Goal: Find specific page/section: Find specific page/section

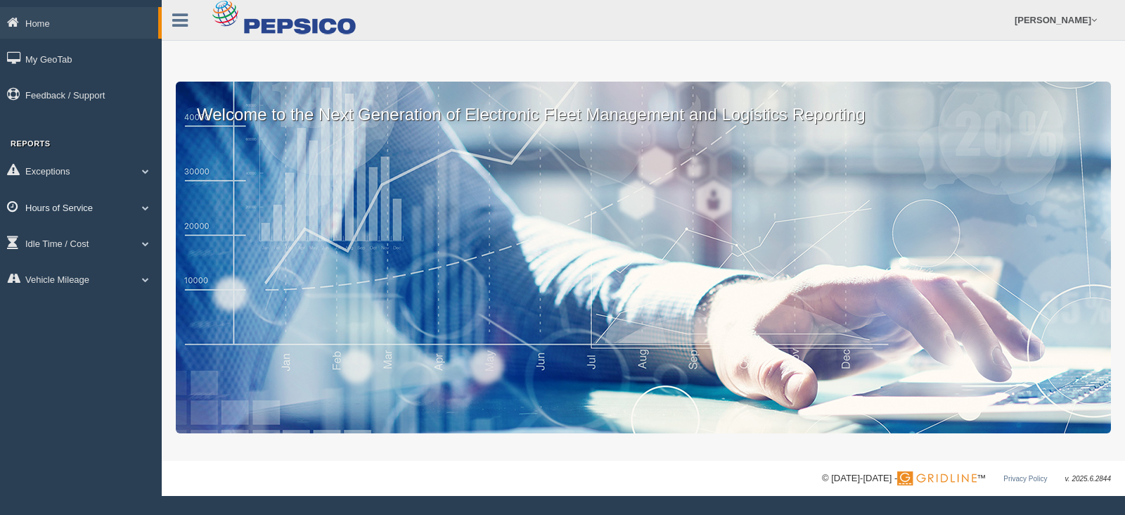
click at [138, 206] on span at bounding box center [145, 207] width 18 height 7
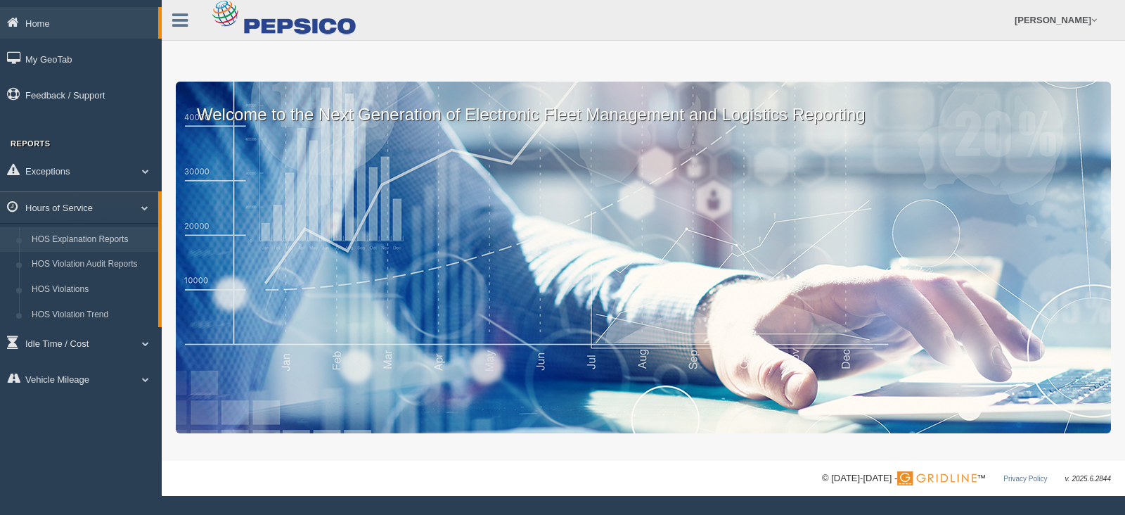
click at [105, 233] on link "HOS Explanation Reports" at bounding box center [91, 239] width 133 height 25
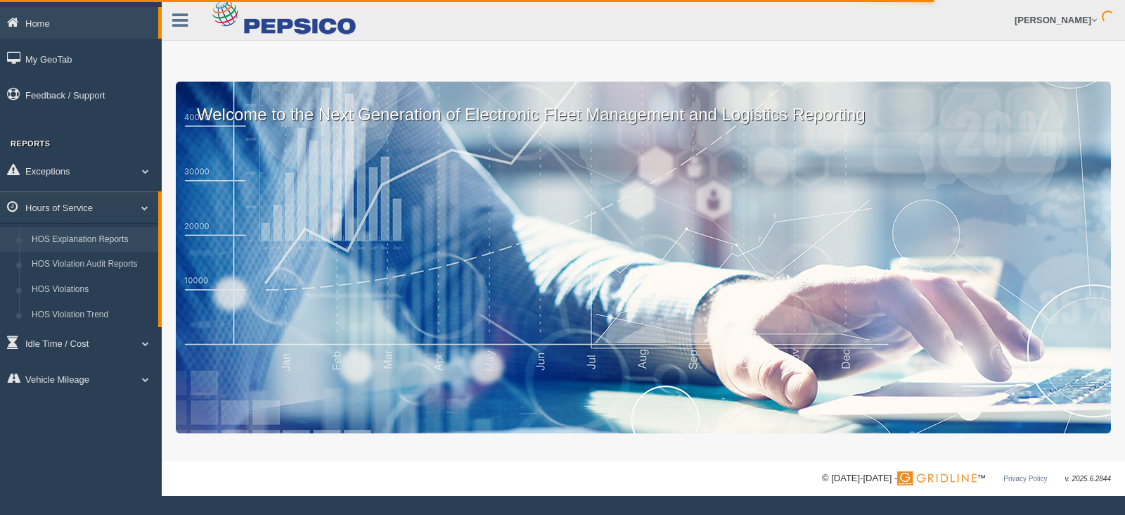
click at [70, 244] on link "HOS Explanation Reports" at bounding box center [91, 239] width 133 height 25
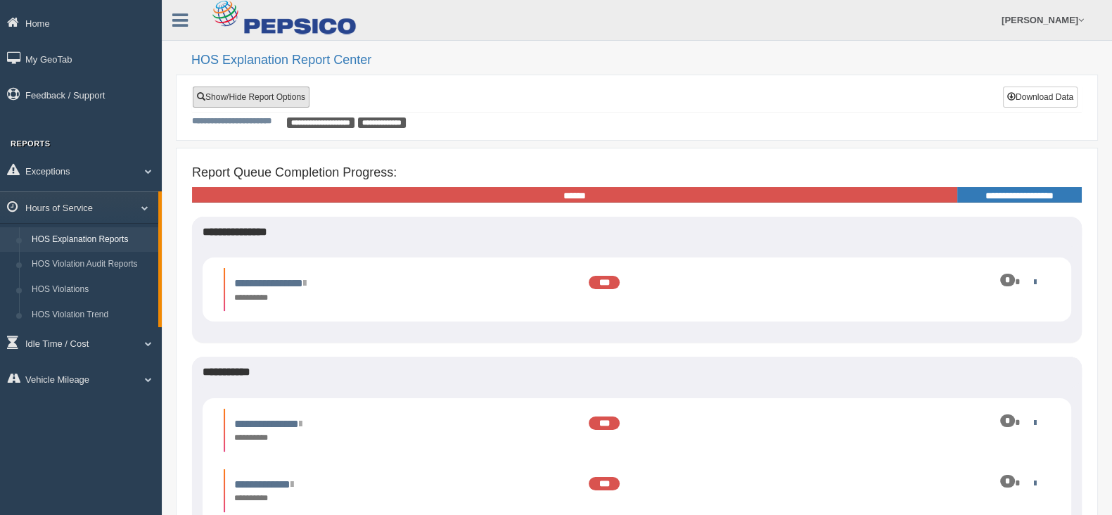
click at [245, 98] on link "Show/Hide Report Options" at bounding box center [251, 96] width 117 height 21
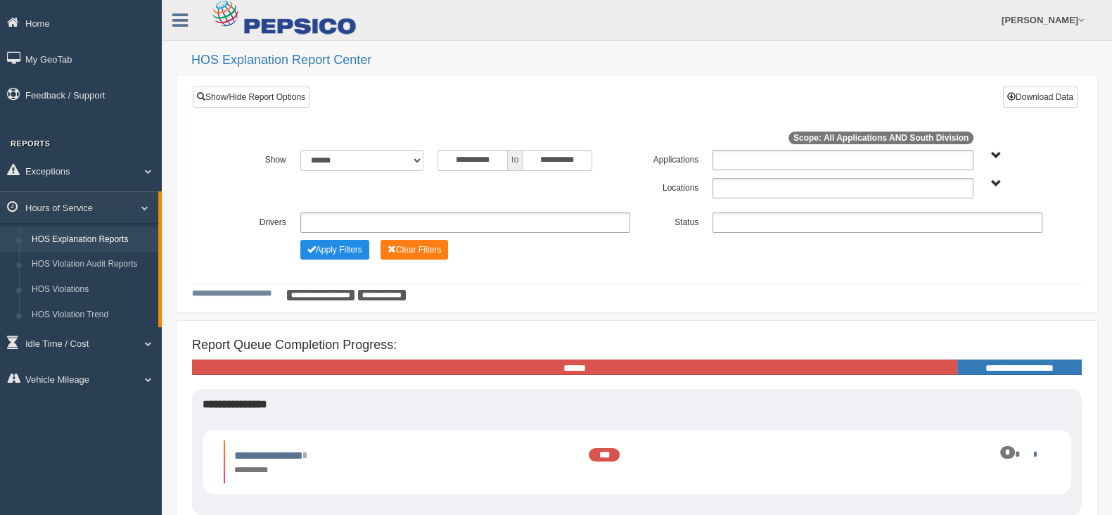
click at [996, 181] on span "South Division" at bounding box center [996, 184] width 11 height 11
click at [340, 249] on button "Apply Filters" at bounding box center [334, 250] width 69 height 20
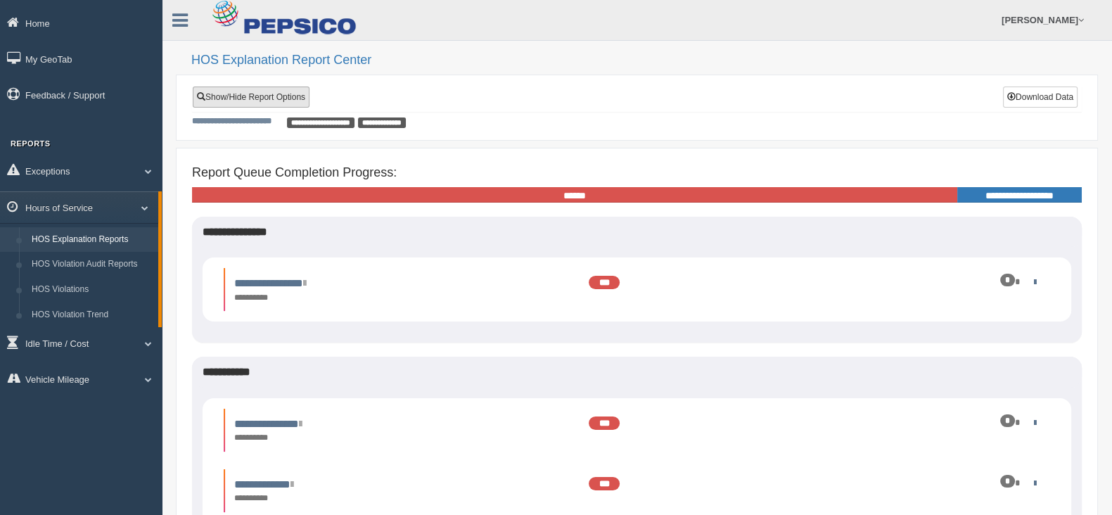
click at [259, 91] on link "Show/Hide Report Options" at bounding box center [251, 96] width 117 height 21
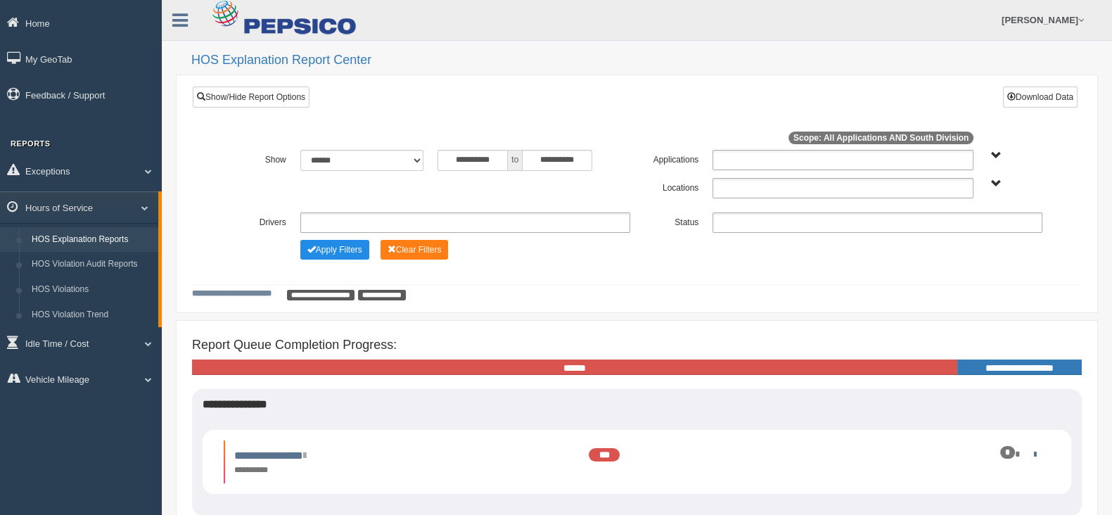
click at [1001, 182] on span "South Division" at bounding box center [996, 184] width 11 height 11
click at [972, 231] on button "South Division" at bounding box center [959, 234] width 71 height 15
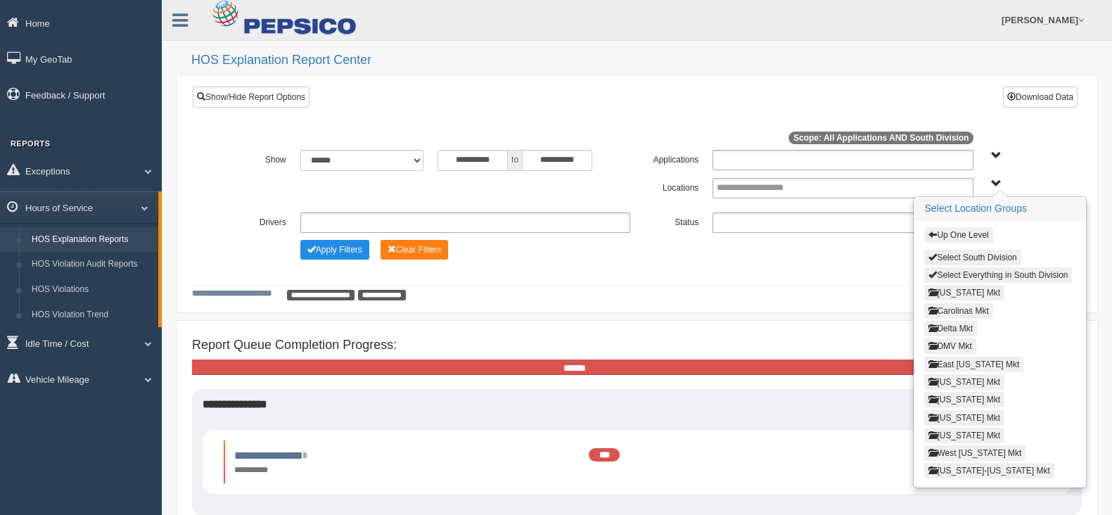
scroll to position [29, 0]
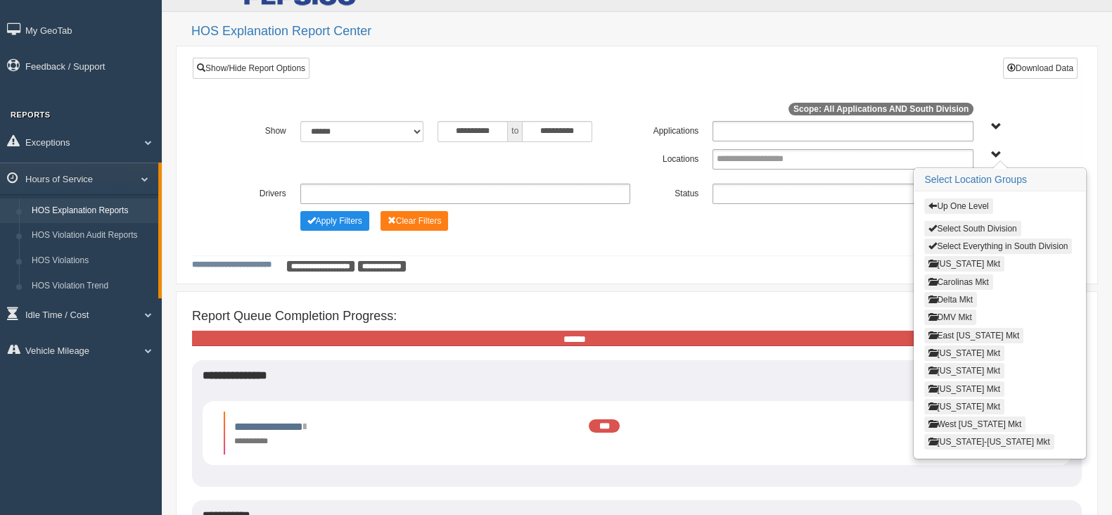
click at [966, 364] on button "Louisiana Mkt" at bounding box center [964, 370] width 80 height 15
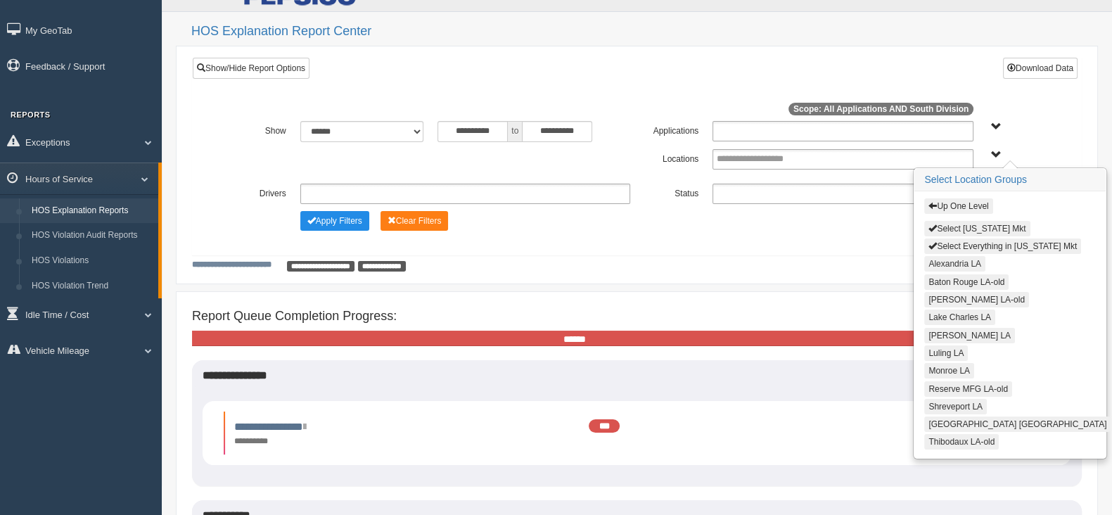
click at [948, 262] on button "Alexandria LA" at bounding box center [954, 263] width 61 height 15
click at [943, 311] on button "Lake Charles LA" at bounding box center [959, 316] width 71 height 15
click at [943, 328] on button "Livingston LA" at bounding box center [969, 333] width 91 height 15
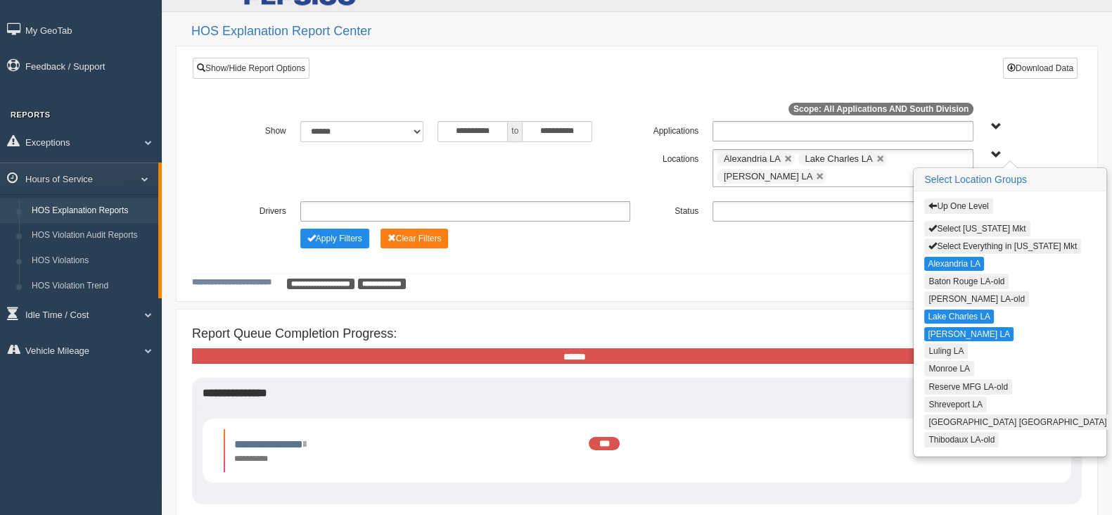
click at [942, 343] on button "Luling LA" at bounding box center [946, 350] width 44 height 15
click at [946, 363] on button "Monroe LA" at bounding box center [949, 367] width 50 height 15
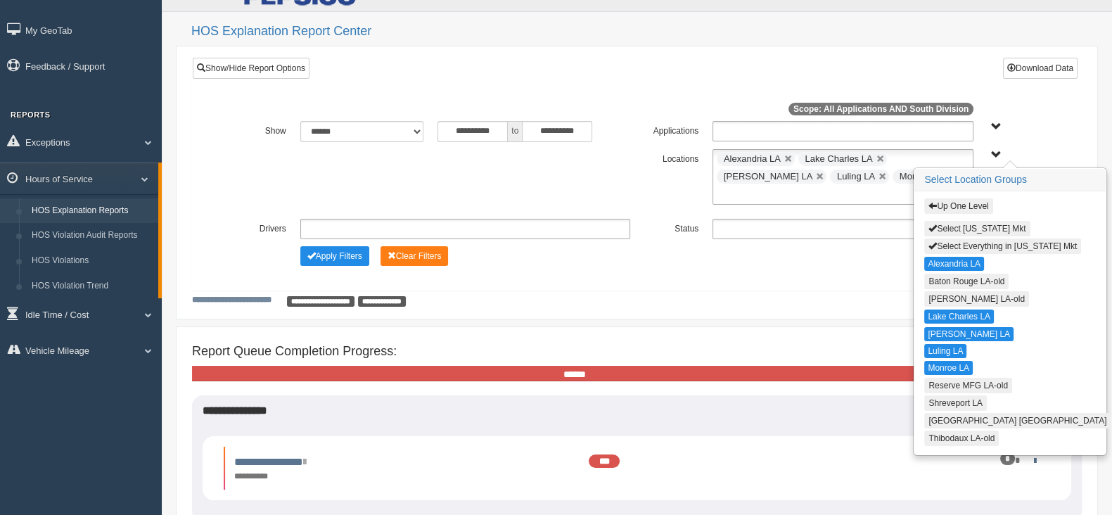
click at [943, 395] on button "Shreveport LA" at bounding box center [955, 402] width 63 height 15
click at [943, 412] on button "Texarkana TX" at bounding box center [1017, 419] width 186 height 15
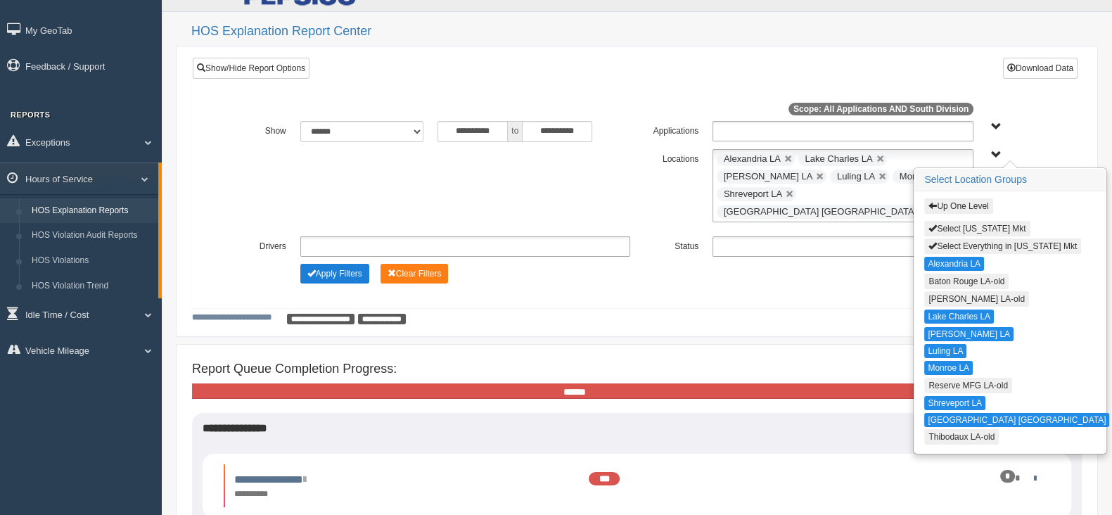
click at [360, 264] on button "Apply Filters" at bounding box center [334, 274] width 69 height 20
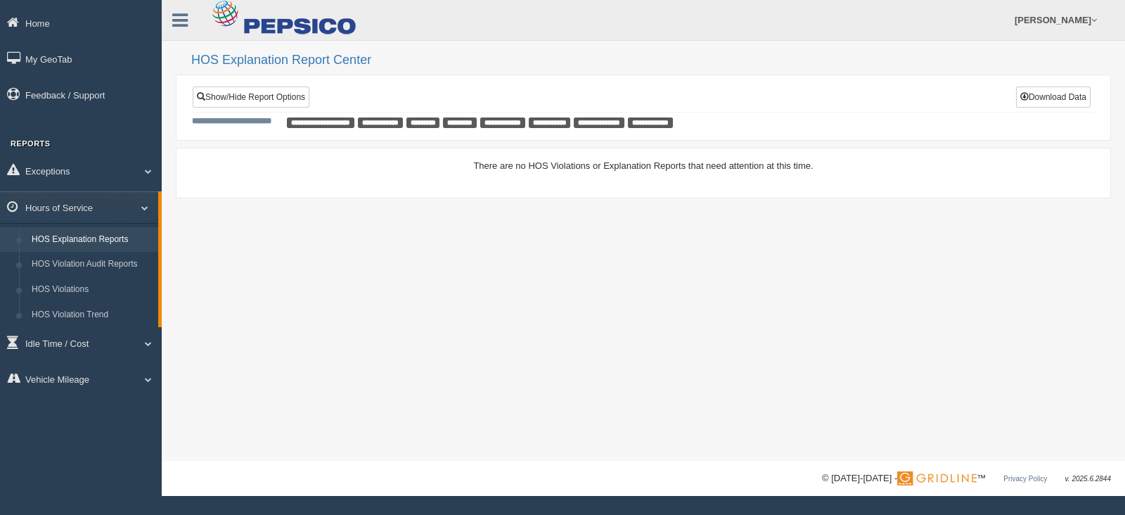
click at [132, 241] on link "HOS Explanation Reports" at bounding box center [91, 239] width 133 height 25
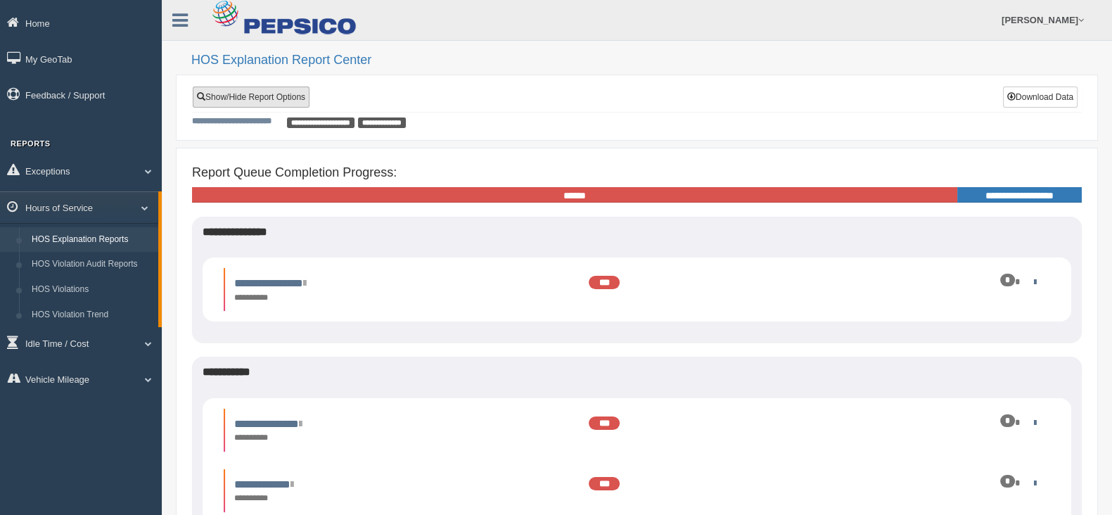
click at [274, 98] on link "Show/Hide Report Options" at bounding box center [251, 96] width 117 height 21
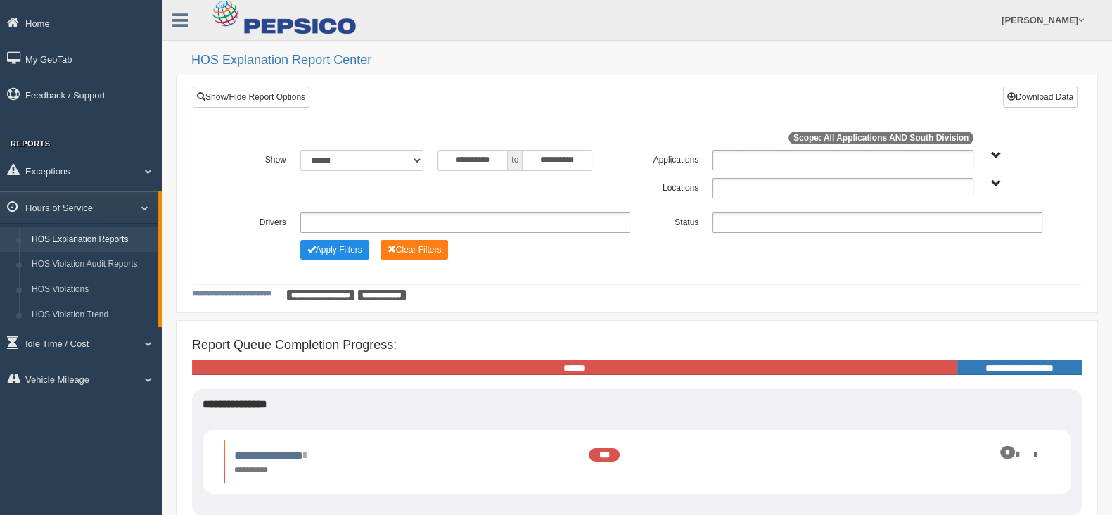
click at [992, 186] on span "South Division" at bounding box center [996, 184] width 11 height 11
click at [978, 235] on button "South Division" at bounding box center [959, 234] width 71 height 15
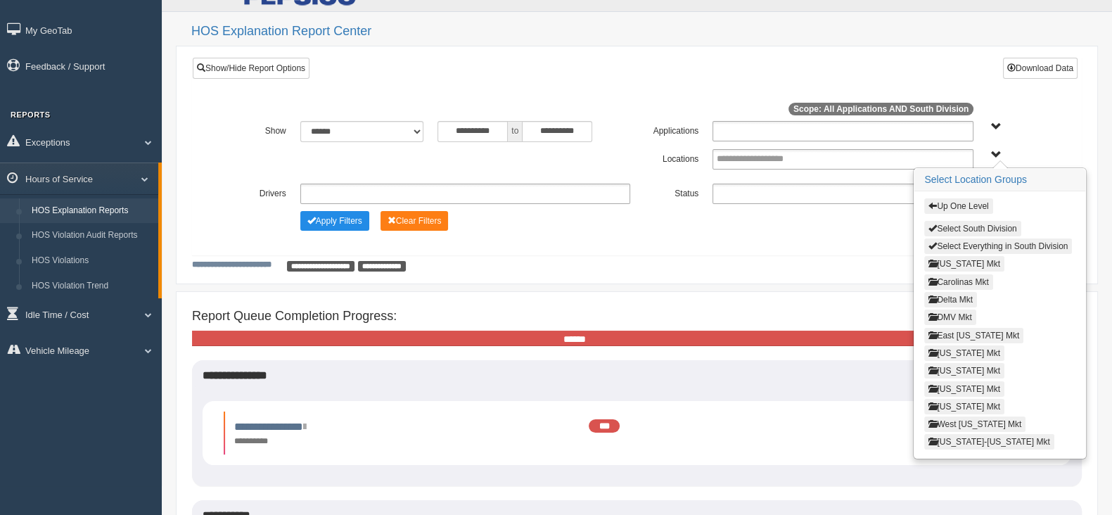
scroll to position [117, 0]
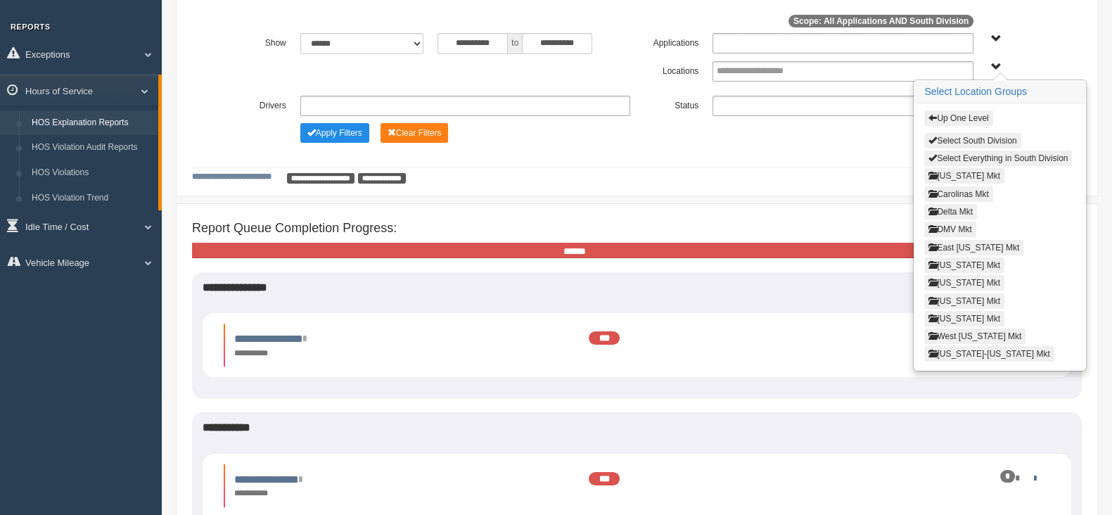
click at [949, 277] on button "Louisiana Mkt" at bounding box center [964, 282] width 80 height 15
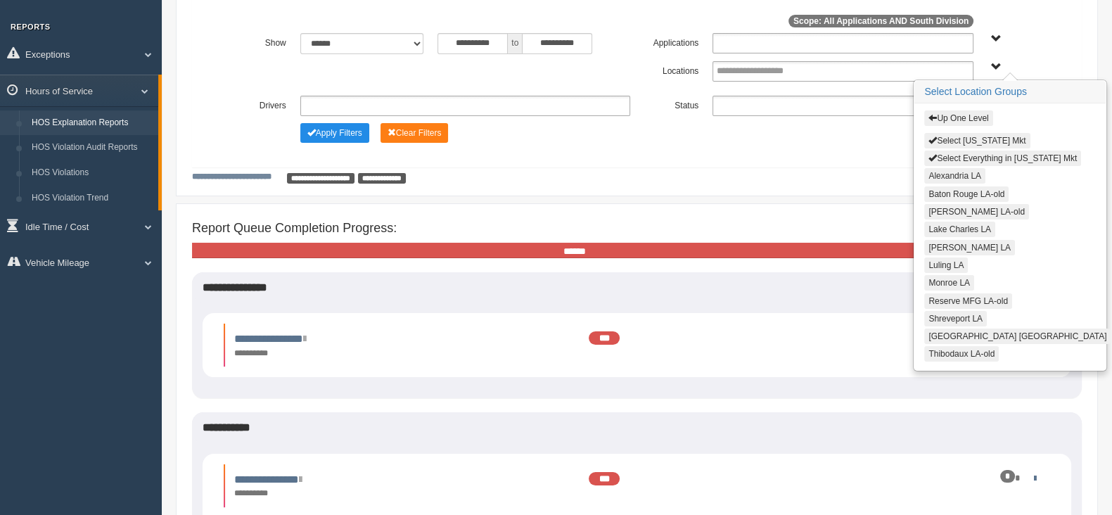
click at [935, 171] on button "Alexandria LA" at bounding box center [954, 175] width 61 height 15
click at [943, 223] on button "Lake Charles LA" at bounding box center [959, 228] width 71 height 15
click at [944, 241] on button "Livingston LA" at bounding box center [969, 245] width 91 height 15
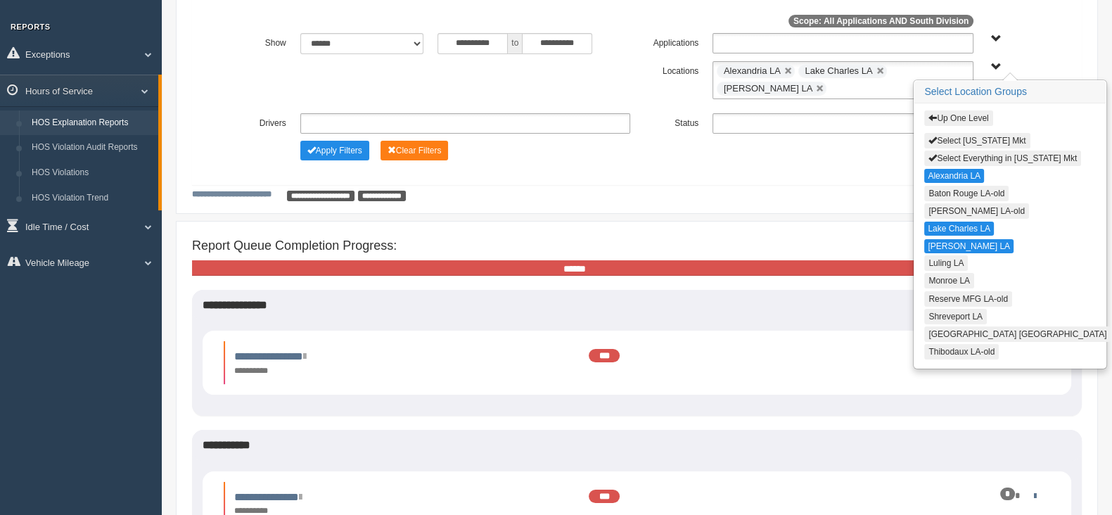
click at [943, 259] on button "Luling LA" at bounding box center [946, 262] width 44 height 15
click at [943, 275] on button "Monroe LA" at bounding box center [949, 279] width 50 height 15
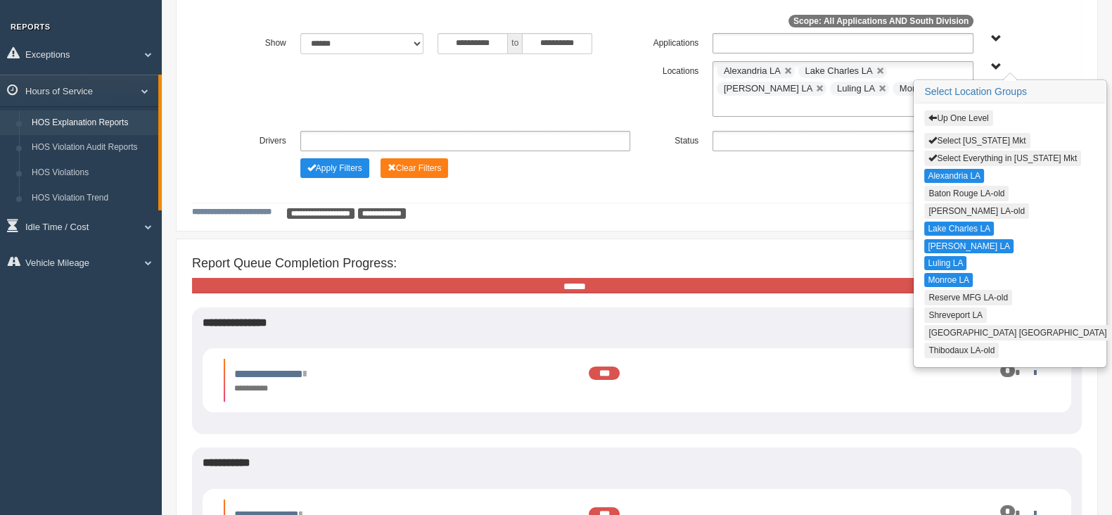
click at [936, 307] on button "Shreveport LA" at bounding box center [955, 314] width 63 height 15
click at [937, 324] on button "Texarkana TX" at bounding box center [1017, 331] width 186 height 15
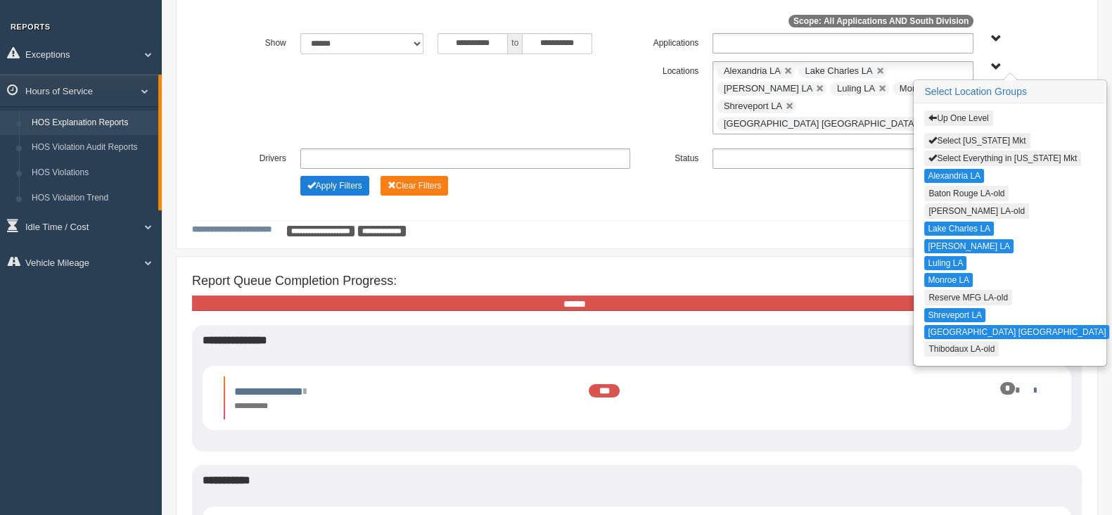
click at [355, 176] on button "Apply Filters" at bounding box center [334, 186] width 69 height 20
